Goal: Task Accomplishment & Management: Use online tool/utility

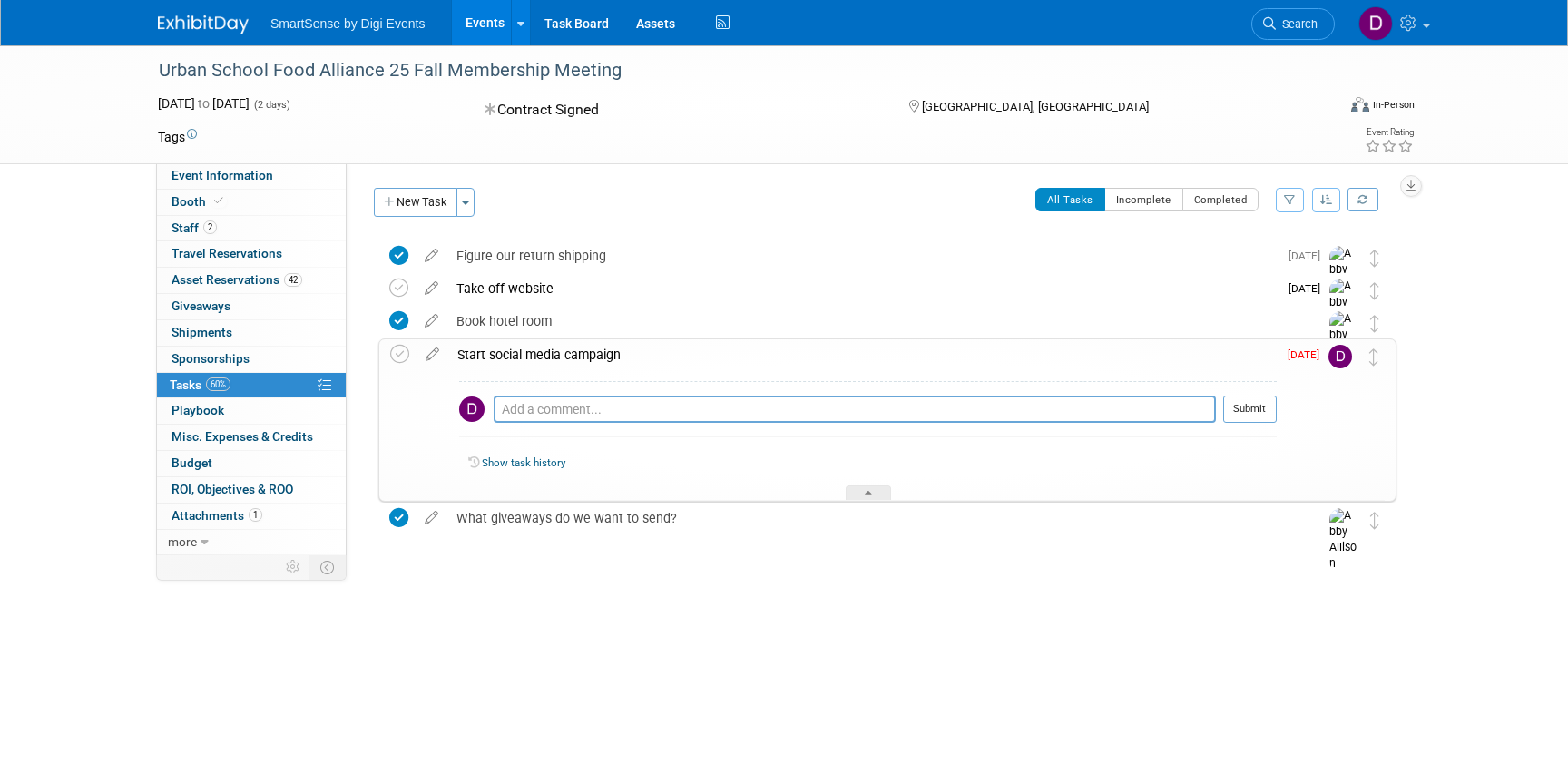
drag, startPoint x: 160, startPoint y: 68, endPoint x: 610, endPoint y: 87, distance: 450.4
click at [610, 87] on div "Urban School Food Alliance 25 Fall Membership Meeting" at bounding box center [736, 74] width 1169 height 30
copy div "Urban School Food Alliance 25 Fall Membership Meeting"
click at [72, 225] on div "Urban School Food Alliance 25 Fall Membership Meeting [DATE] to [DATE] (2 days)…" at bounding box center [784, 346] width 1568 height 600
drag, startPoint x: 161, startPoint y: 72, endPoint x: 622, endPoint y: 75, distance: 461.0
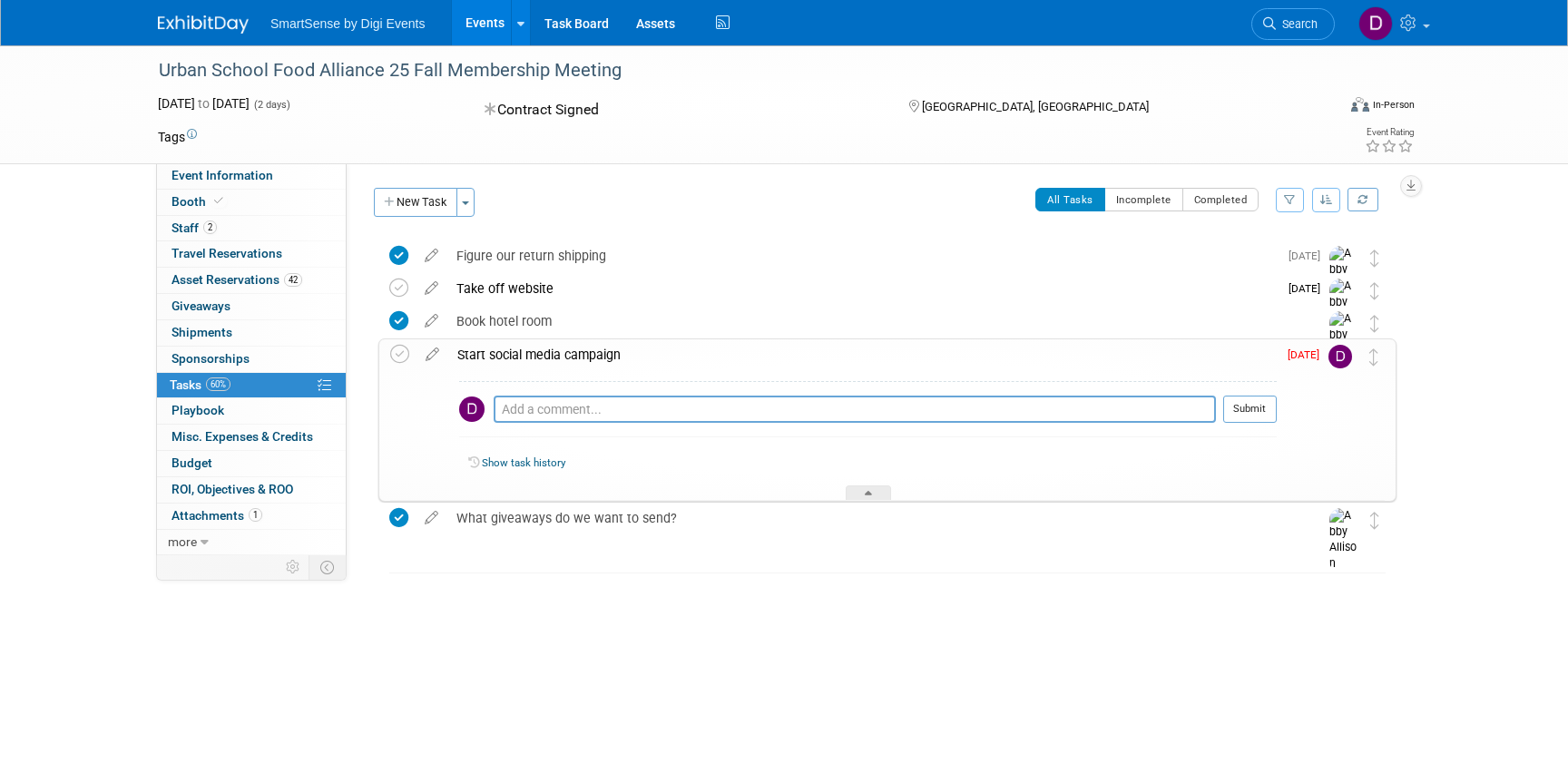
click at [622, 75] on div "Urban School Food Alliance 25 Fall Membership Meeting" at bounding box center [729, 71] width 1155 height 33
copy div "Urban School Food Alliance 25 Fall Membership Meeting"
click at [178, 225] on span "Staff 2" at bounding box center [195, 228] width 46 height 15
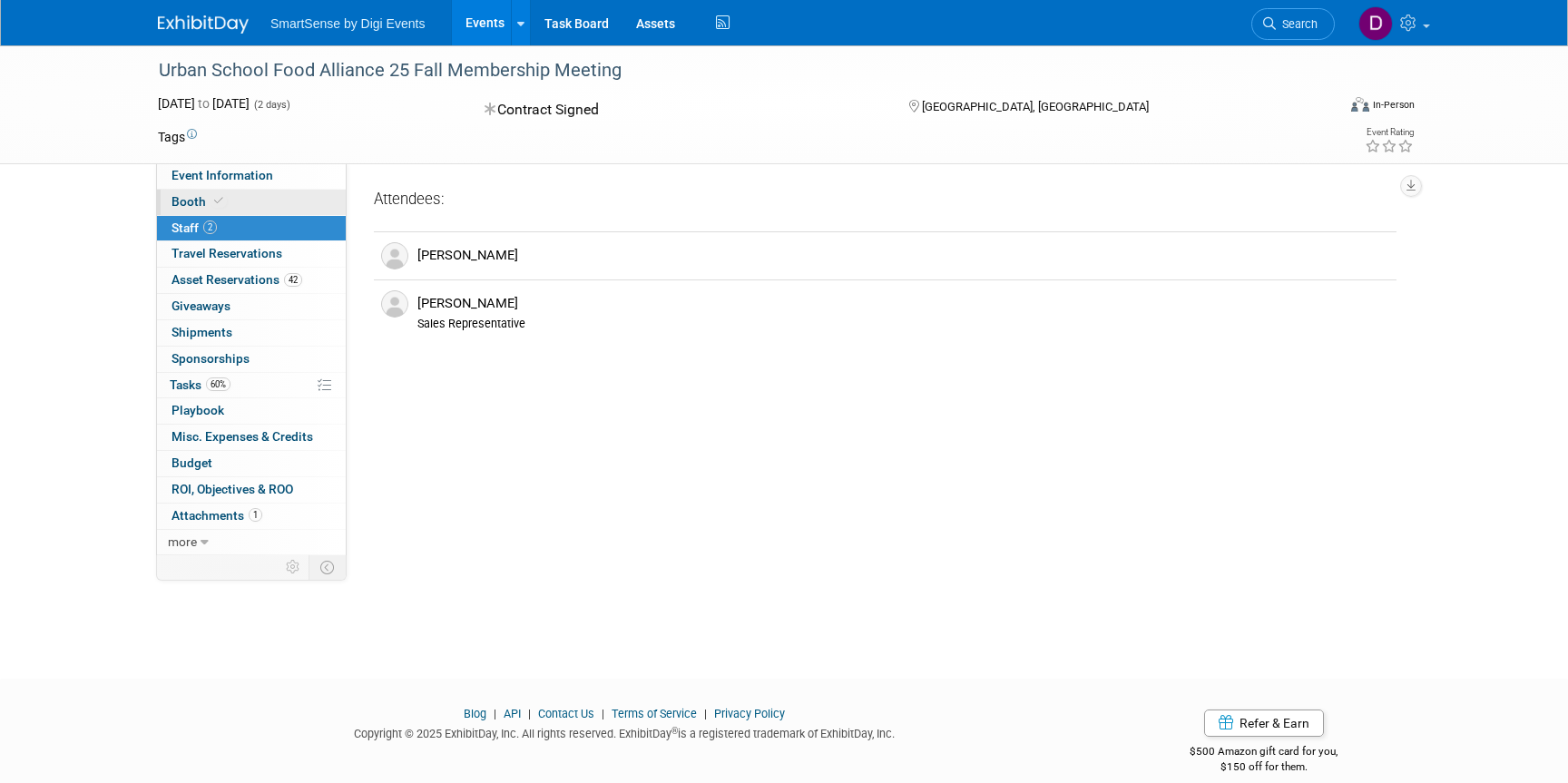
click at [181, 202] on span "Booth" at bounding box center [200, 201] width 56 height 15
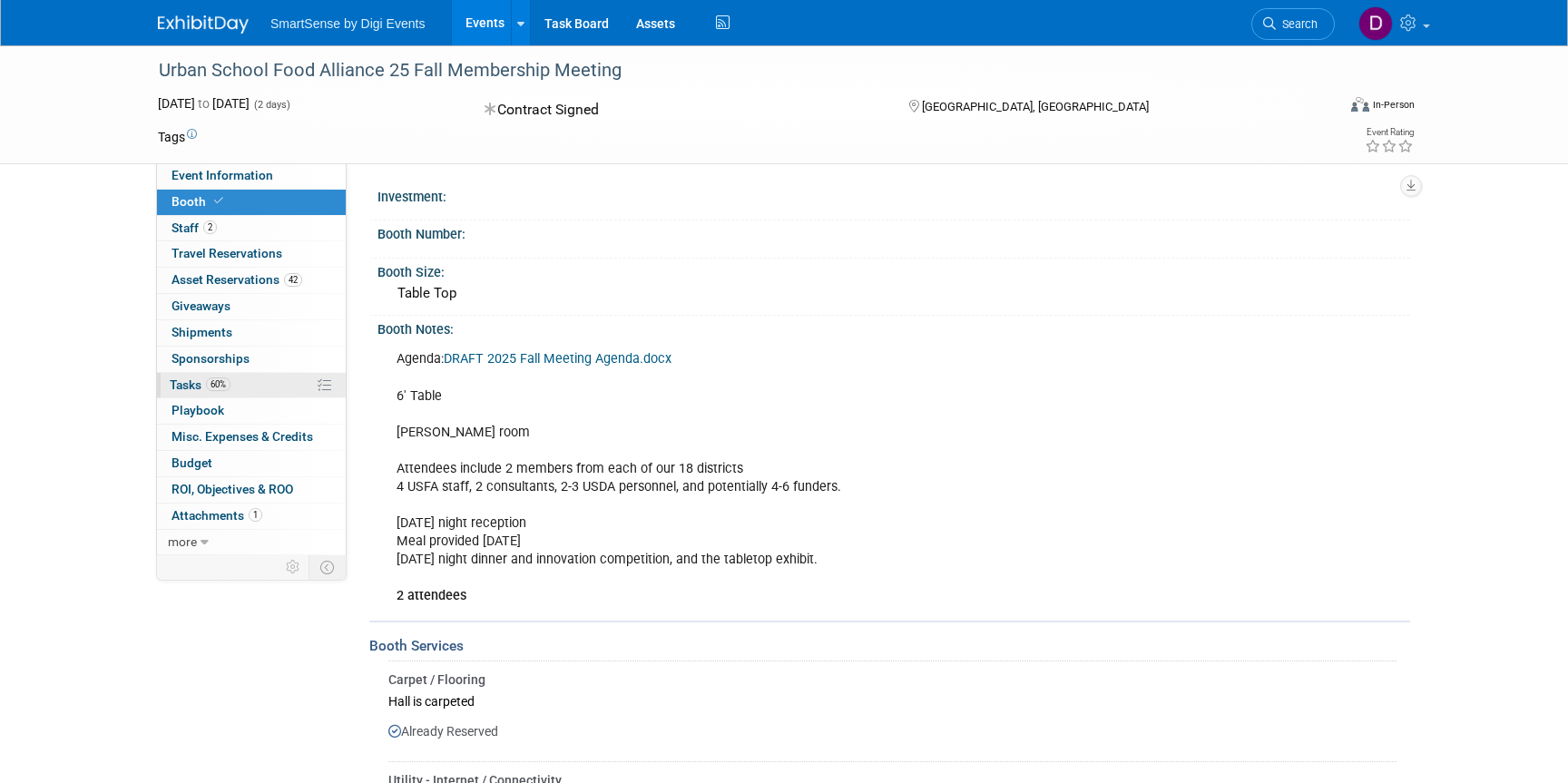
click at [202, 385] on span "Tasks 60%" at bounding box center [200, 385] width 61 height 15
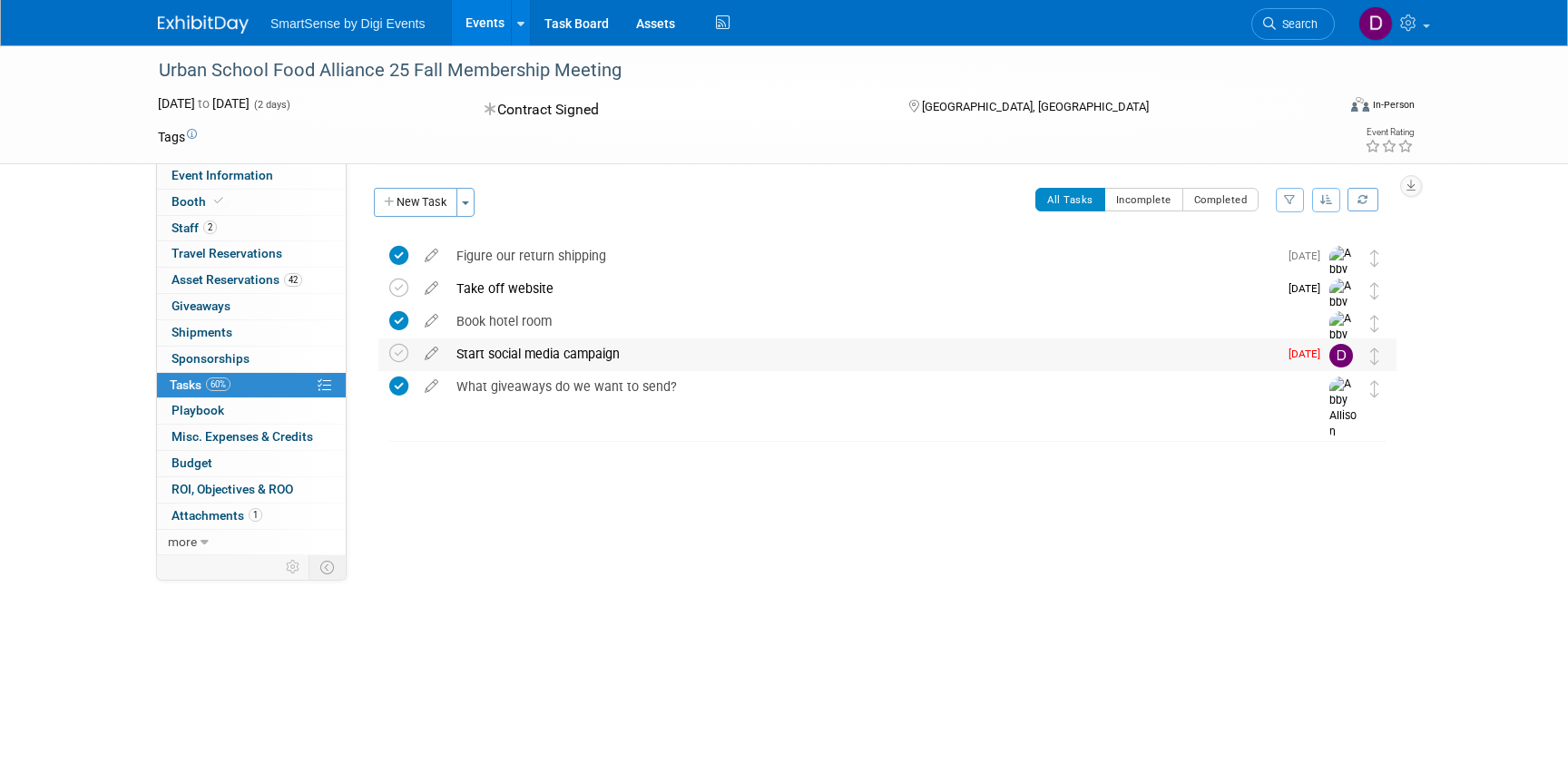
click at [509, 348] on div "Start social media campaign" at bounding box center [862, 354] width 830 height 31
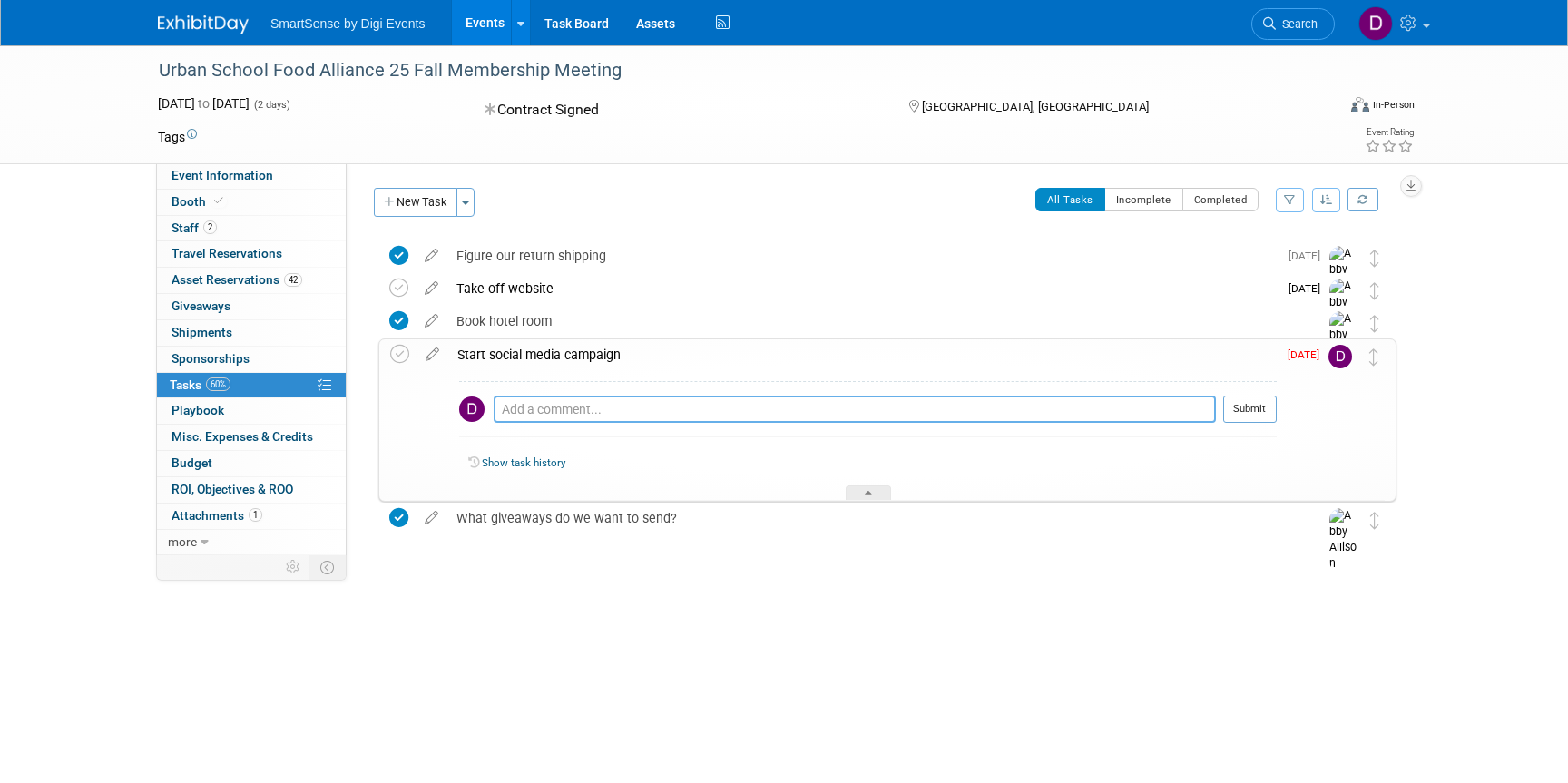
click at [521, 401] on textarea at bounding box center [855, 408] width 722 height 27
paste textarea "[URL][DOMAIN_NAME]"
type textarea "[URL][DOMAIN_NAME]"
click at [1263, 412] on button "Submit" at bounding box center [1250, 408] width 54 height 27
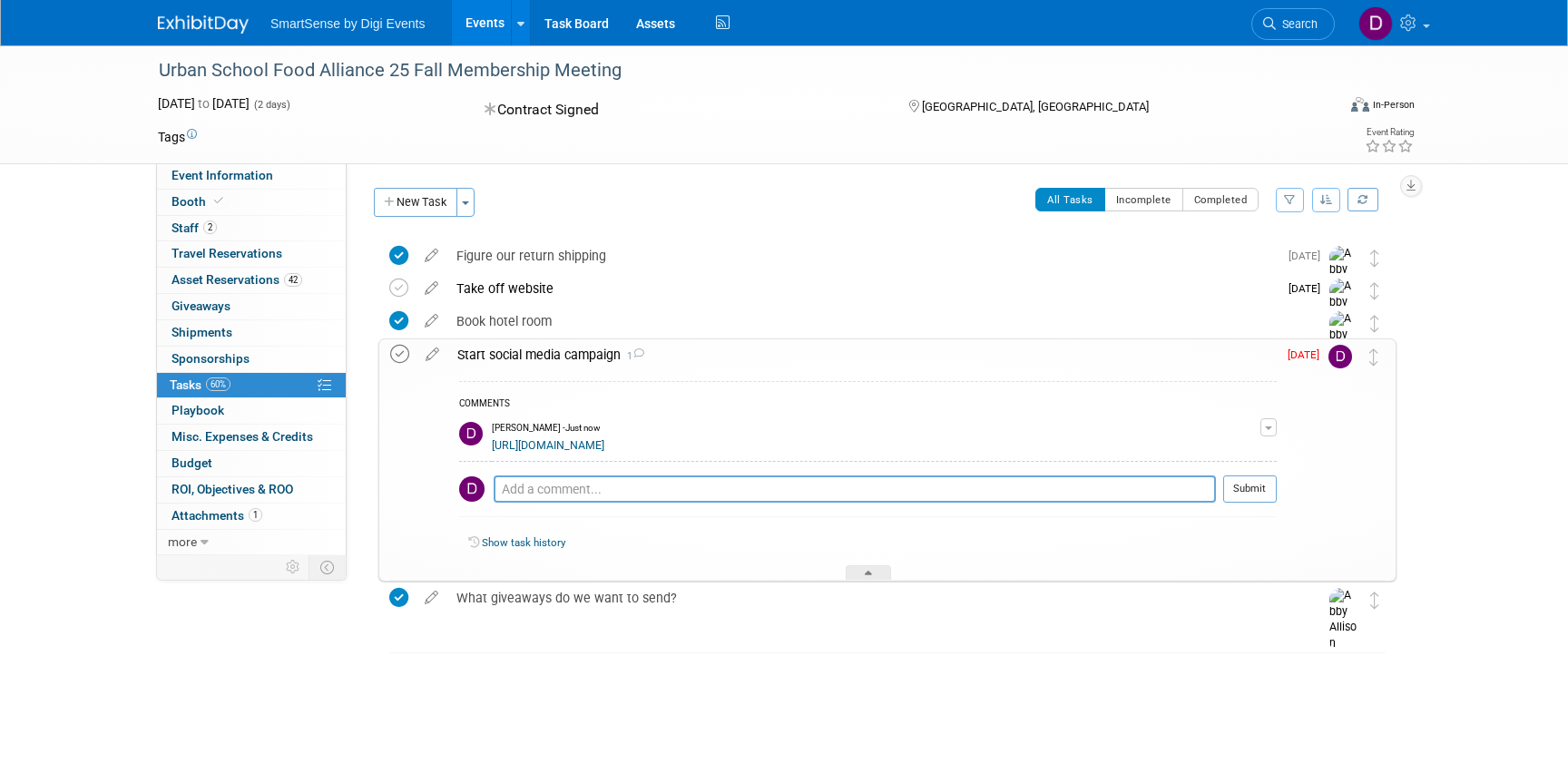
click at [401, 352] on icon at bounding box center [399, 354] width 19 height 19
click at [600, 700] on div "Urban School Food Alliance 25 Fall Membership Meeting [DATE] to [DATE] (2 days)…" at bounding box center [784, 386] width 1568 height 681
